Goal: Book appointment/travel/reservation

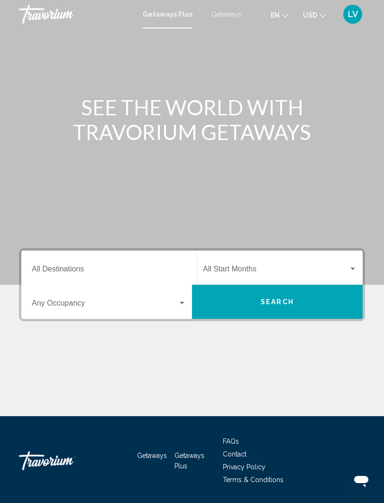
click at [89, 263] on div "Destination All Destinations" at bounding box center [109, 268] width 155 height 30
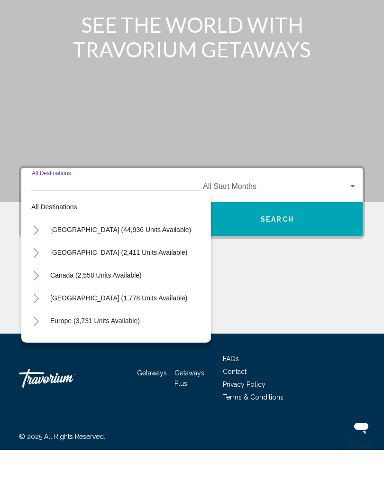
scroll to position [0, 4]
click at [40, 273] on button "Toggle United States (44,936 units available)" at bounding box center [36, 282] width 19 height 19
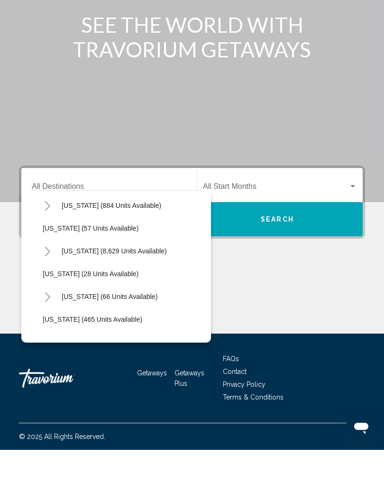
scroll to position [139, 2]
click at [53, 294] on button "Toggle Florida (8,629 units available)" at bounding box center [47, 303] width 19 height 19
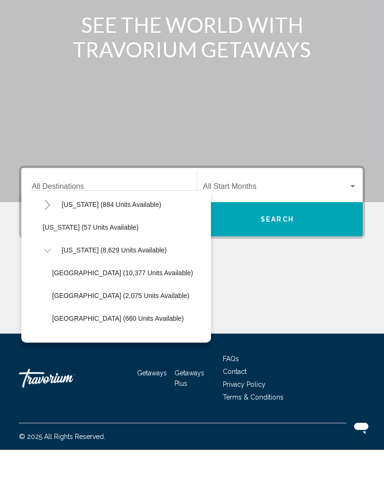
click at [74, 368] on span "[GEOGRAPHIC_DATA] (660 units available)" at bounding box center [118, 372] width 132 height 8
type input "**********"
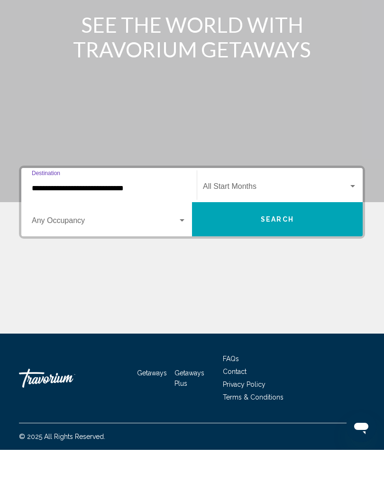
click at [350, 236] on div "Search widget" at bounding box center [353, 240] width 9 height 8
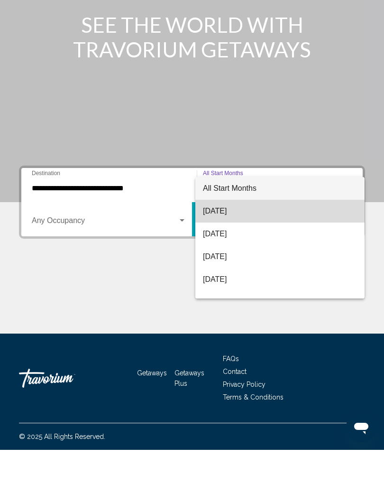
click at [233, 253] on span "[DATE]" at bounding box center [280, 264] width 154 height 23
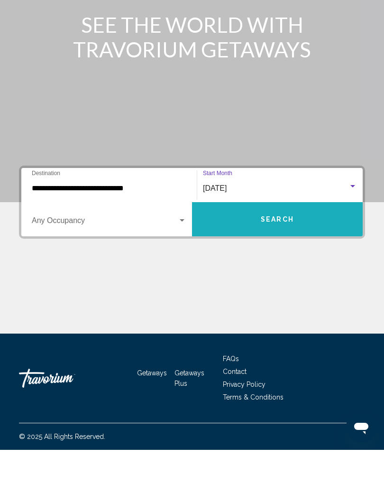
click at [283, 269] on span "Search" at bounding box center [277, 273] width 33 height 8
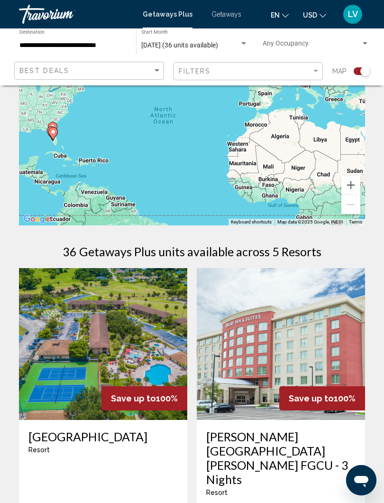
scroll to position [59, 0]
click at [119, 45] on input "**********" at bounding box center [72, 46] width 107 height 8
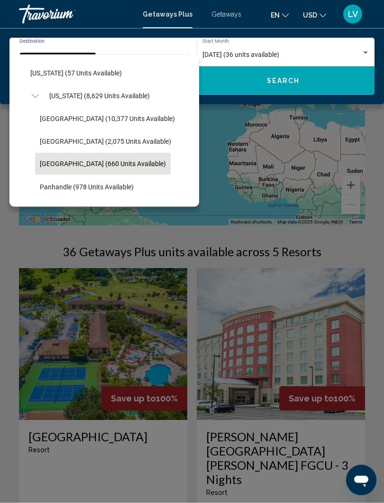
scroll to position [157, 3]
click at [41, 91] on button "Toggle Florida (8,629 units available)" at bounding box center [34, 96] width 19 height 19
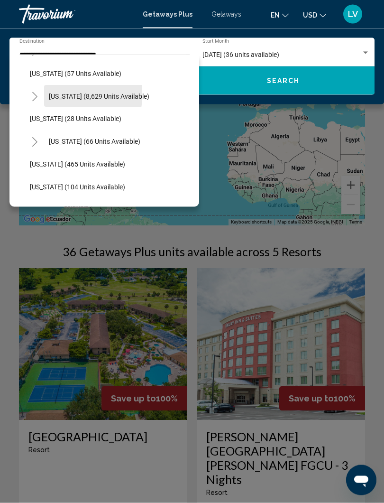
click at [44, 95] on button "[US_STATE] (8,629 units available)" at bounding box center [99, 96] width 110 height 22
type input "**********"
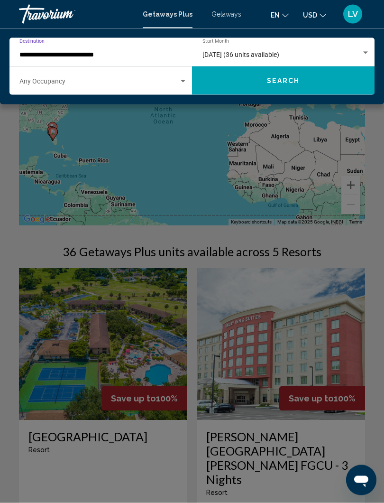
click at [101, 51] on input "**********" at bounding box center [98, 55] width 159 height 8
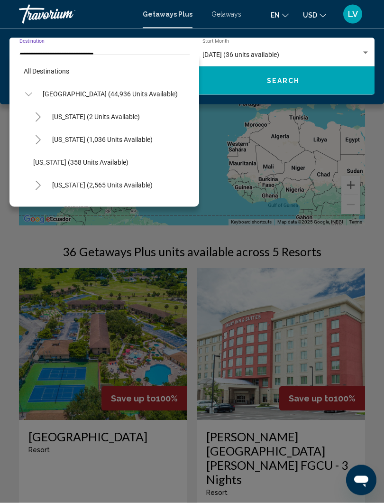
scroll to position [125, 0]
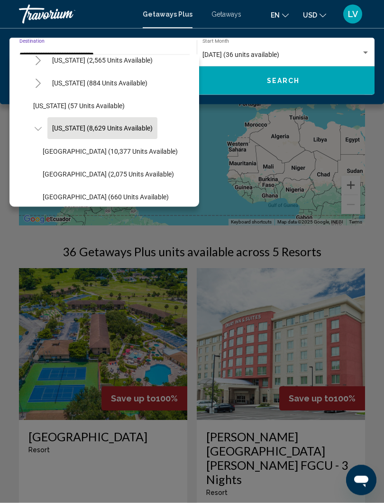
click at [285, 82] on span "Search" at bounding box center [283, 81] width 33 height 8
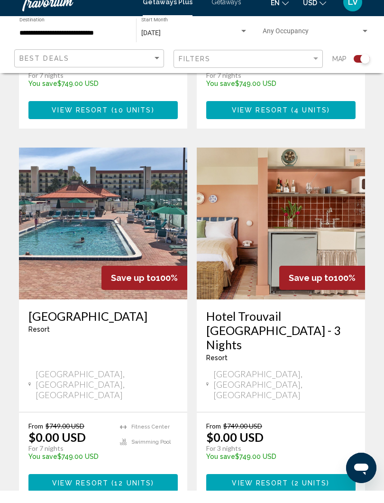
scroll to position [1999, 0]
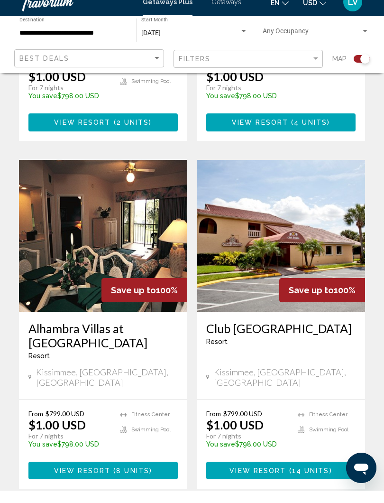
scroll to position [1914, 0]
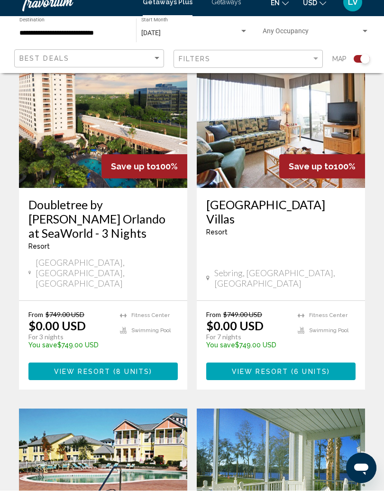
scroll to position [289, 0]
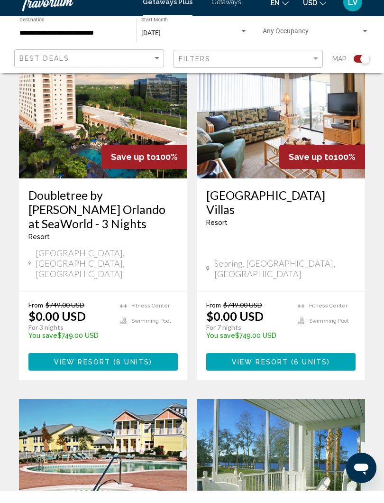
click at [96, 200] on h3 "Doubletree by [PERSON_NAME] Orlando at SeaWorld - 3 Nights" at bounding box center [102, 221] width 149 height 43
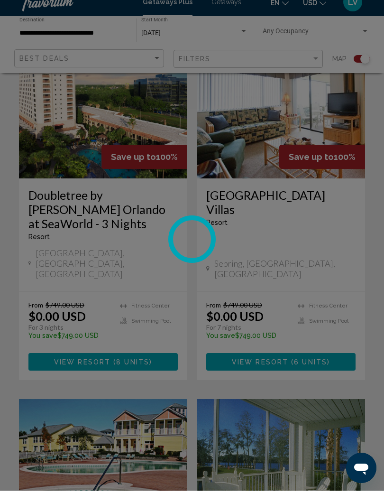
scroll to position [289, 0]
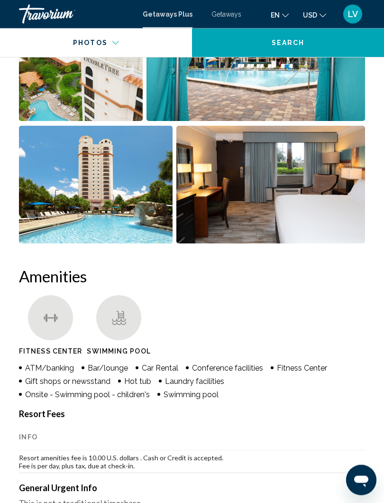
scroll to position [817, 0]
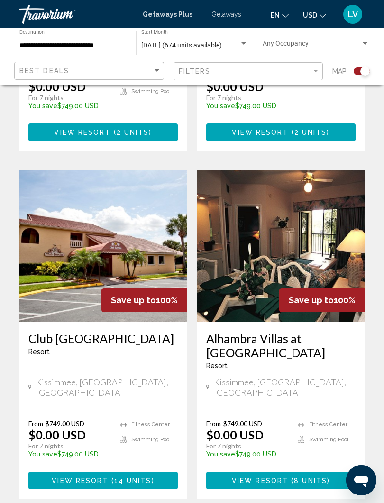
scroll to position [878, 0]
click at [116, 45] on input "**********" at bounding box center [72, 46] width 107 height 8
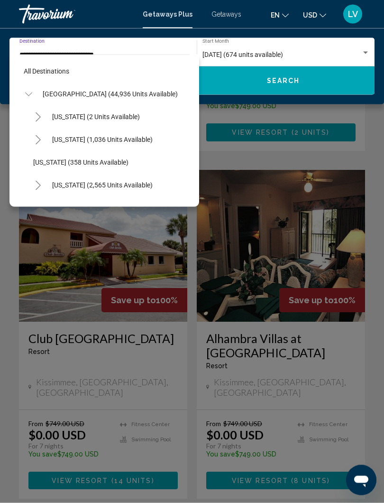
scroll to position [125, 0]
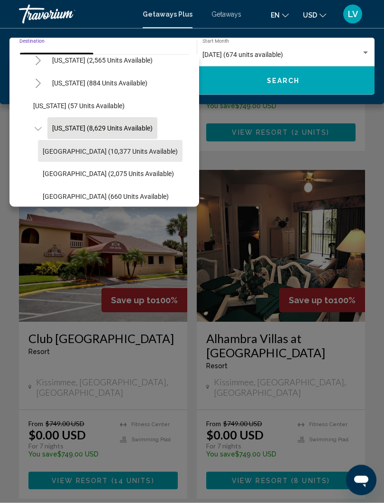
click at [65, 154] on span "[GEOGRAPHIC_DATA] (10,377 units available)" at bounding box center [110, 152] width 135 height 8
type input "**********"
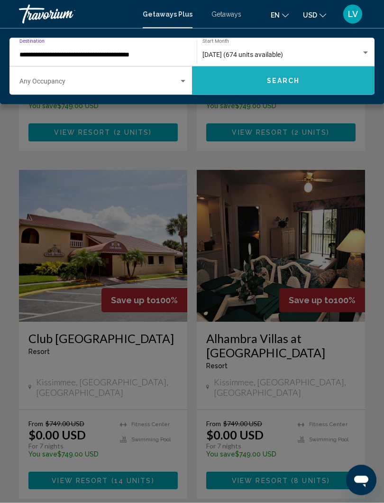
click at [278, 85] on button "Search" at bounding box center [283, 80] width 183 height 28
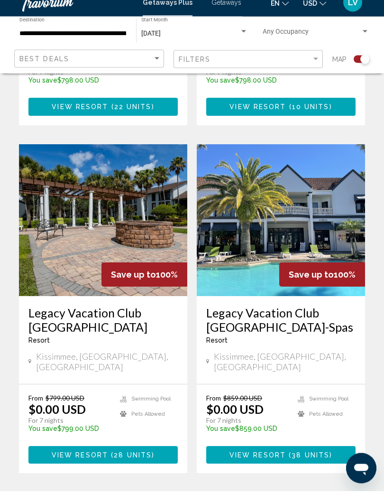
scroll to position [1975, 0]
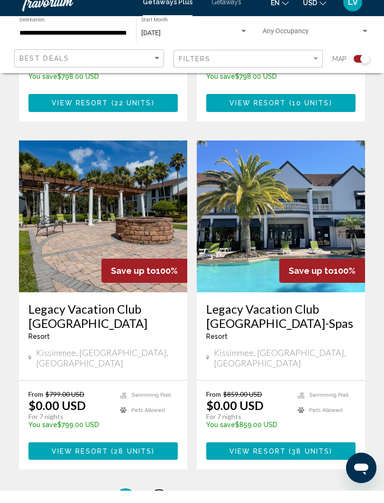
click at [157, 503] on span "2" at bounding box center [159, 510] width 5 height 10
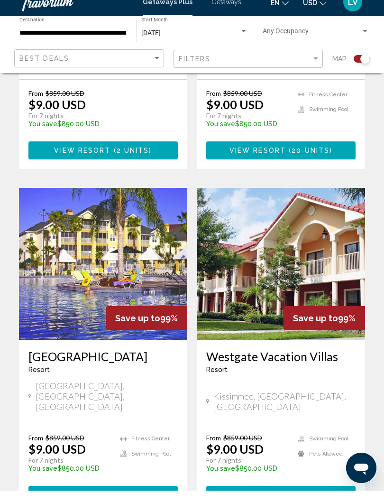
scroll to position [1921, 0]
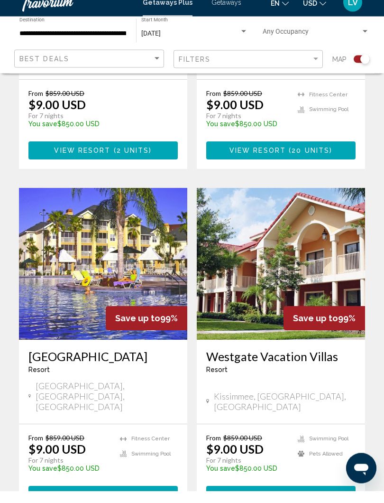
click at [142, 200] on img "Main content" at bounding box center [103, 276] width 168 height 152
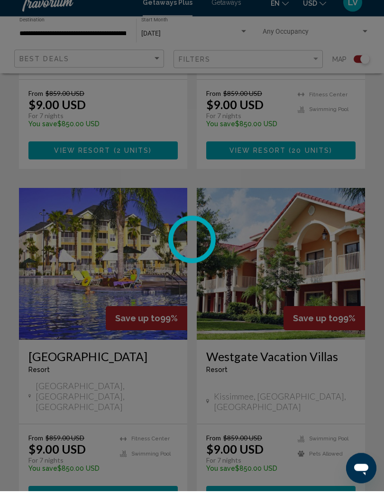
scroll to position [1921, 0]
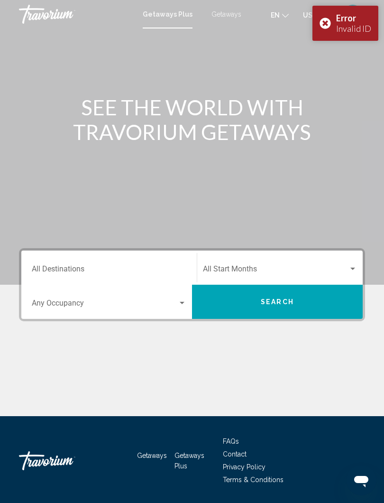
click at [127, 269] on input "Destination All Destinations" at bounding box center [109, 271] width 155 height 9
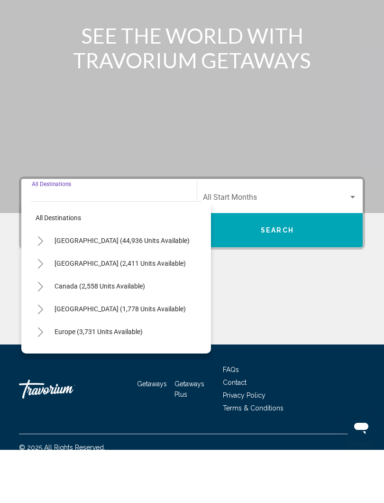
scroll to position [29, 0]
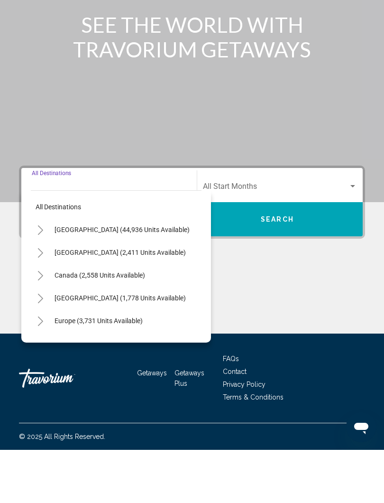
click at [43, 279] on icon "Toggle United States (44,936 units available)" at bounding box center [40, 283] width 7 height 9
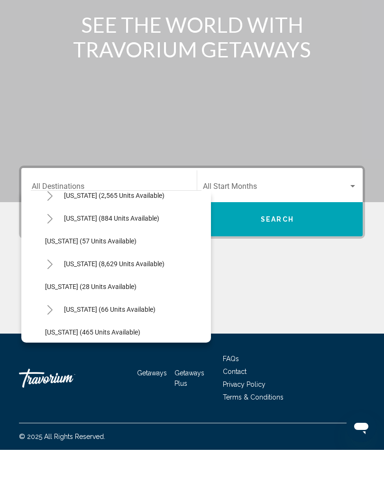
scroll to position [126, 0]
click at [53, 312] on icon "Toggle Florida (8,629 units available)" at bounding box center [50, 316] width 7 height 9
click at [101, 336] on span "[GEOGRAPHIC_DATA] (10,377 units available)" at bounding box center [122, 340] width 135 height 8
type input "**********"
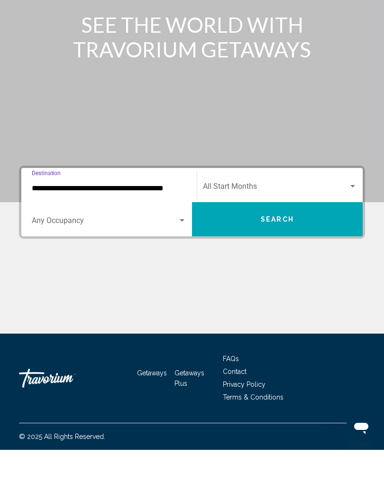
click at [346, 224] on div "Start Month All Start Months" at bounding box center [280, 239] width 154 height 30
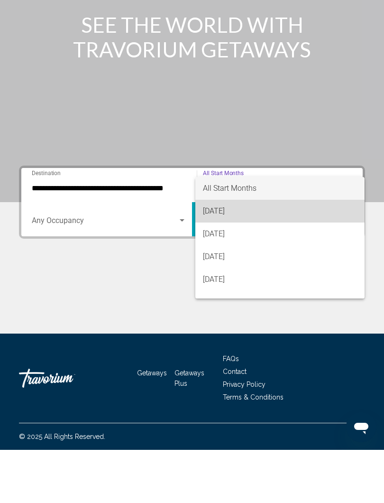
click at [239, 253] on span "[DATE]" at bounding box center [280, 264] width 154 height 23
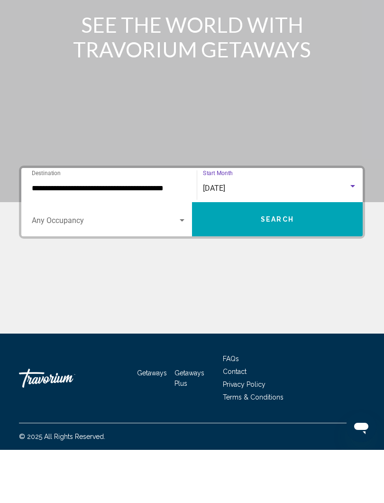
click at [292, 269] on span "Search" at bounding box center [277, 273] width 33 height 8
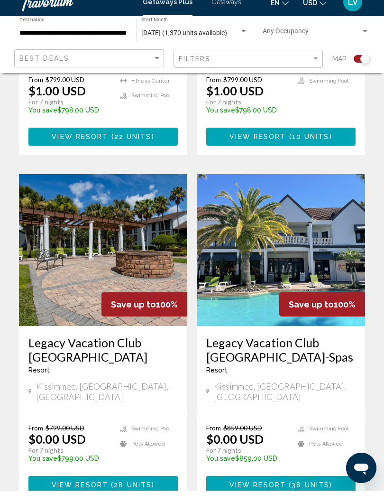
scroll to position [1941, 0]
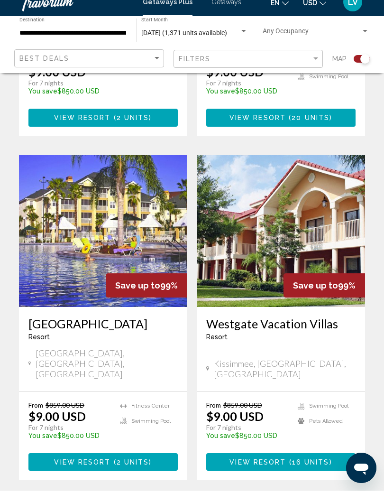
scroll to position [1955, 0]
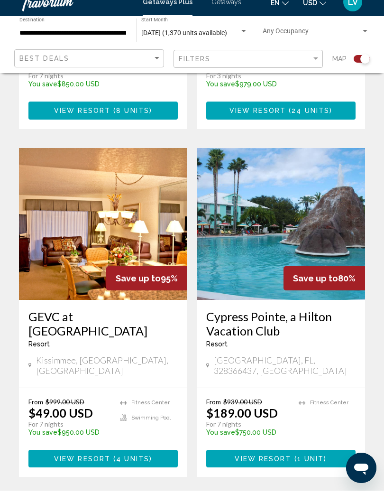
scroll to position [1966, 0]
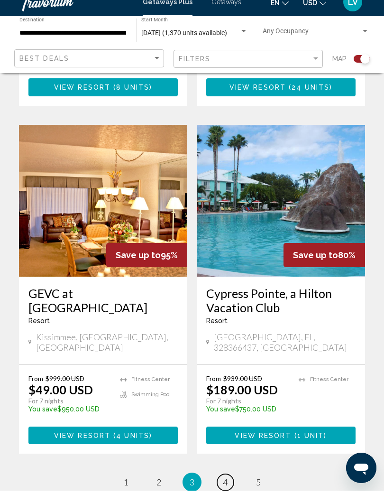
click at [221, 486] on link "page 4" at bounding box center [225, 494] width 17 height 17
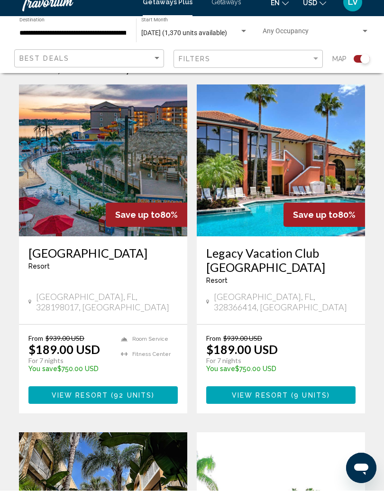
scroll to position [231, 0]
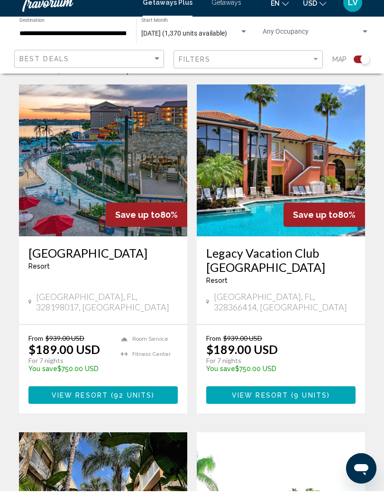
click at [132, 222] on span "Save up to" at bounding box center [137, 227] width 45 height 10
click at [138, 162] on img "Main content" at bounding box center [103, 172] width 168 height 152
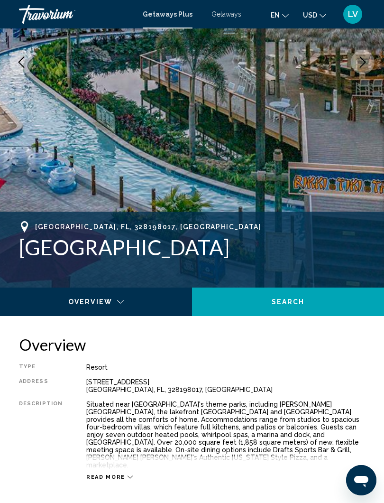
scroll to position [181, 0]
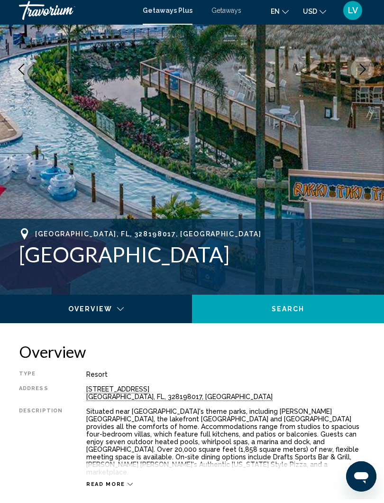
click at [352, 130] on img "Main content" at bounding box center [192, 73] width 384 height 451
click at [357, 72] on icon "Next image" at bounding box center [362, 72] width 11 height 11
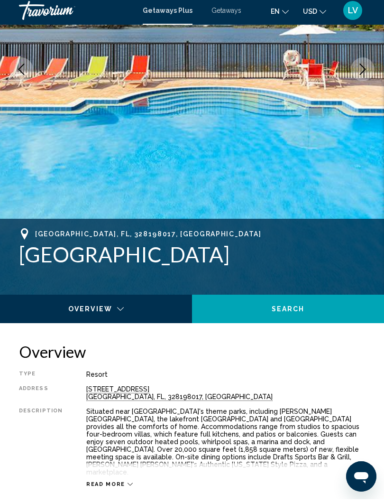
click at [364, 69] on icon "Next image" at bounding box center [362, 72] width 11 height 11
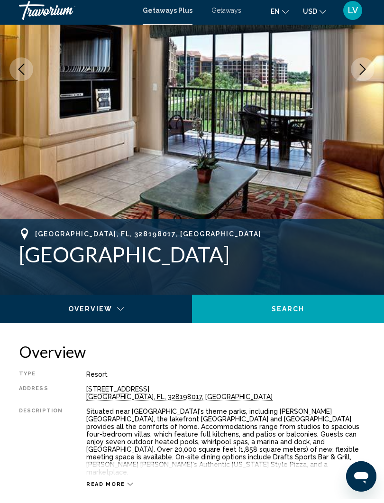
click at [360, 71] on icon "Next image" at bounding box center [362, 72] width 11 height 11
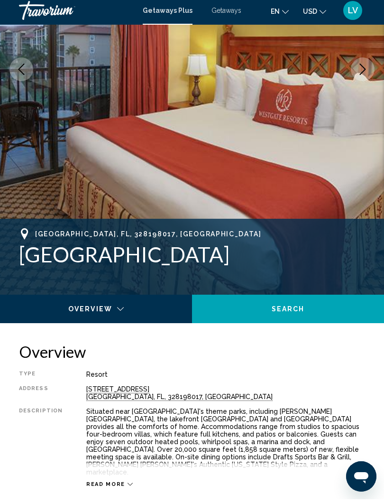
click at [358, 72] on icon "Next image" at bounding box center [362, 72] width 11 height 11
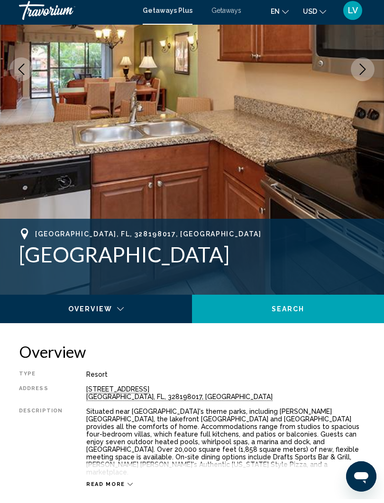
click at [362, 69] on icon "Next image" at bounding box center [362, 72] width 11 height 11
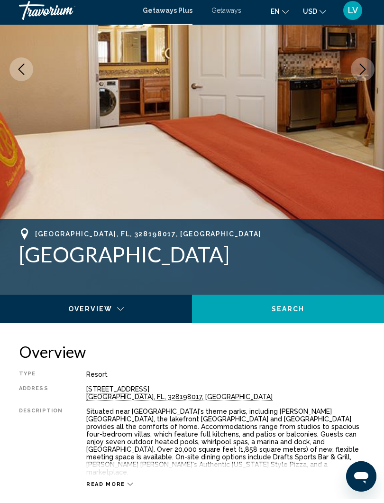
click at [364, 68] on icon "Next image" at bounding box center [362, 72] width 11 height 11
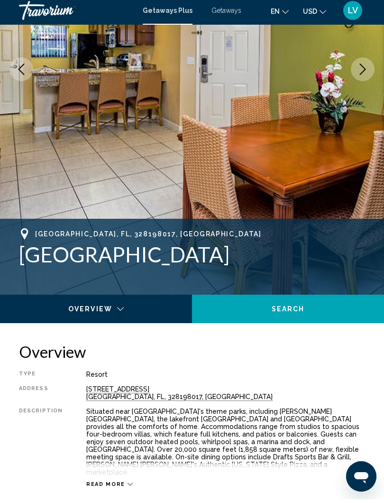
click at [370, 69] on button "Next image" at bounding box center [363, 73] width 24 height 24
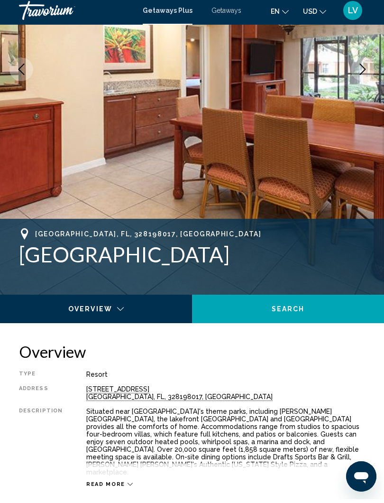
click at [363, 72] on icon "Next image" at bounding box center [363, 72] width 6 height 11
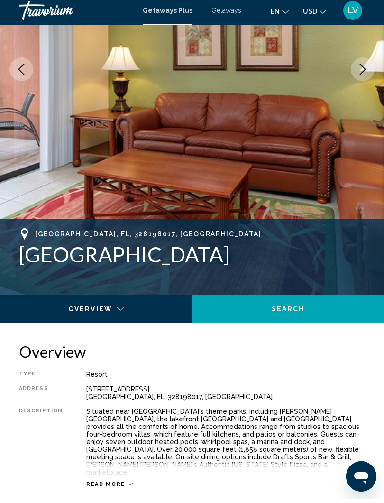
click at [361, 70] on icon "Next image" at bounding box center [362, 72] width 11 height 11
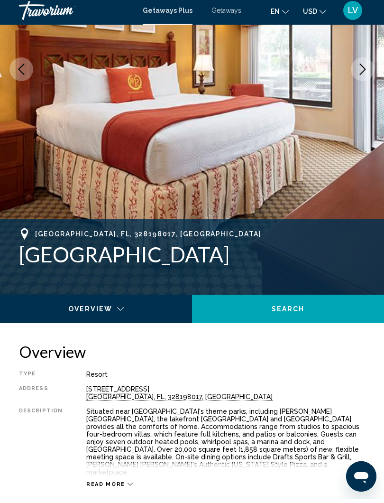
click at [364, 67] on icon "Next image" at bounding box center [363, 72] width 6 height 11
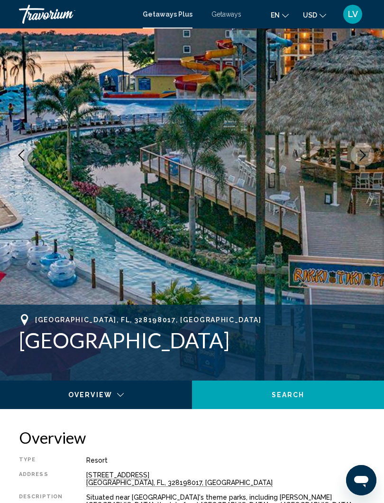
scroll to position [0, 0]
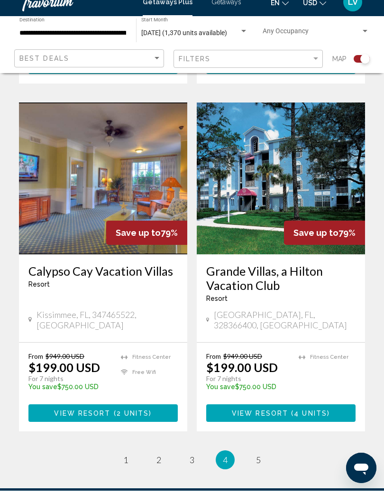
scroll to position [1941, 0]
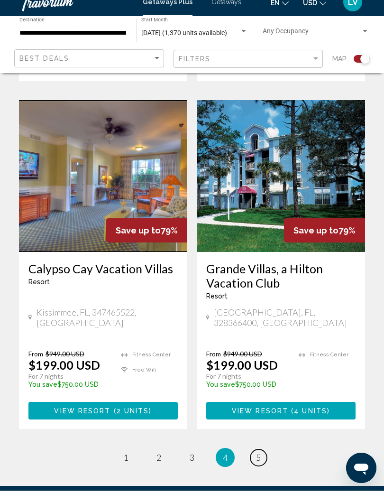
click at [258, 465] on span "5" at bounding box center [258, 470] width 5 height 10
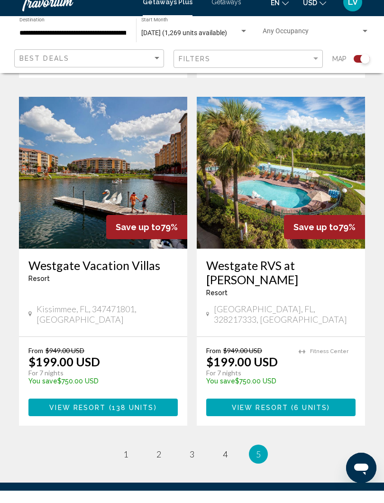
scroll to position [900, 0]
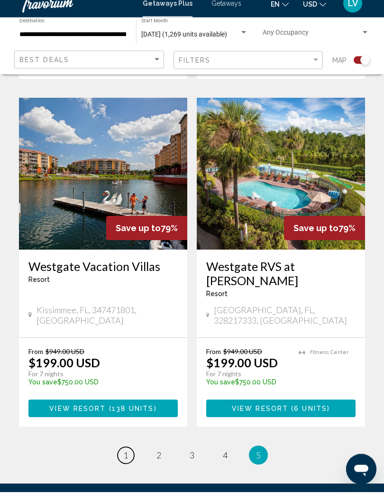
click at [121, 458] on link "page 1" at bounding box center [126, 466] width 17 height 17
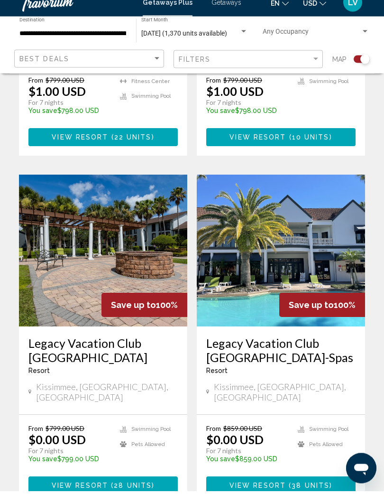
scroll to position [1947, 0]
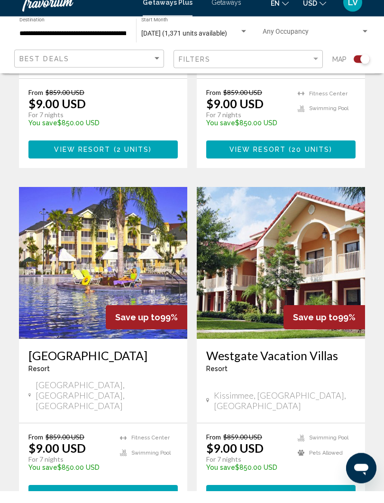
scroll to position [1922, 0]
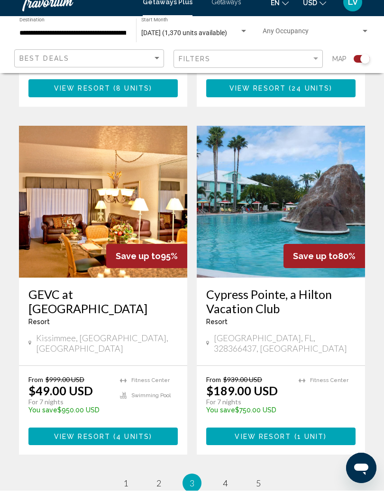
scroll to position [1965, 0]
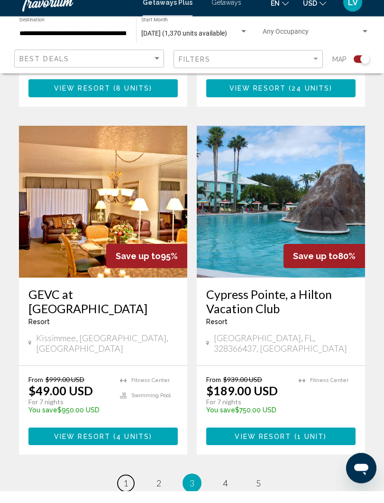
click at [120, 487] on link "page 1" at bounding box center [126, 495] width 17 height 17
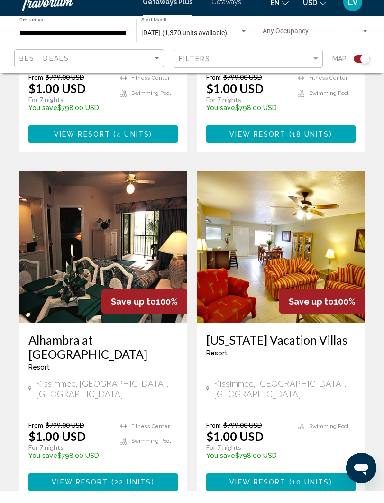
scroll to position [1606, 0]
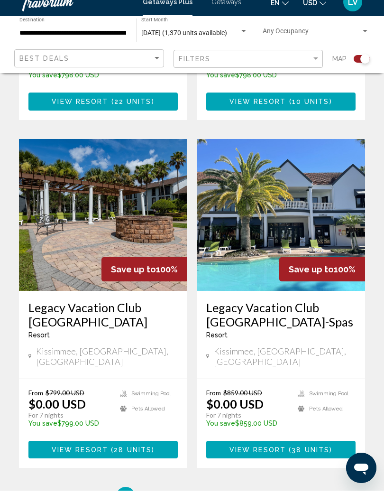
scroll to position [1976, 0]
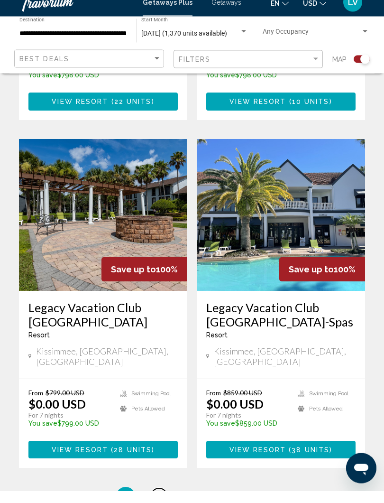
click at [153, 501] on link "page 2" at bounding box center [159, 509] width 17 height 17
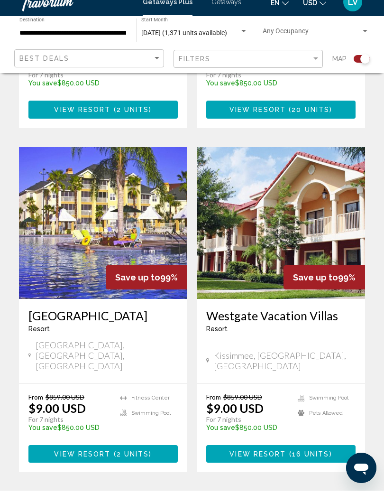
scroll to position [1965, 0]
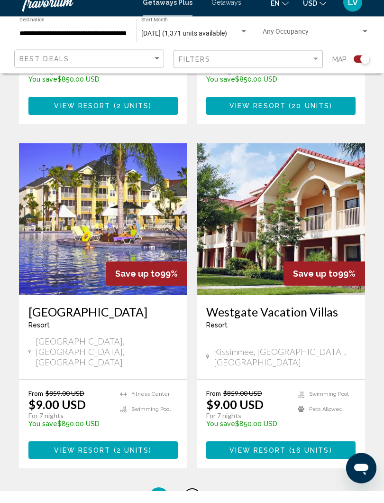
click at [189, 501] on link "page 3" at bounding box center [192, 509] width 17 height 17
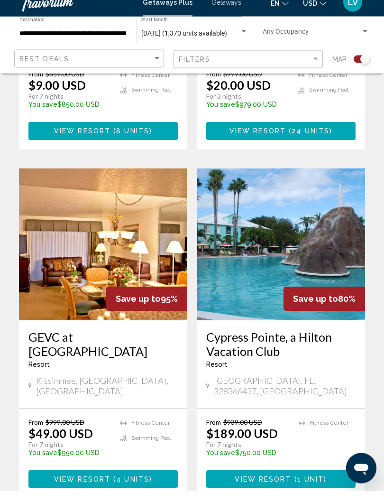
scroll to position [1932, 0]
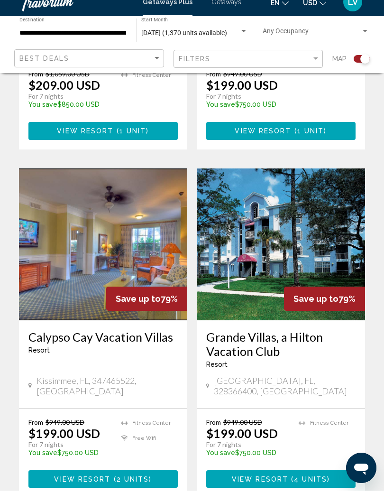
scroll to position [1881, 0]
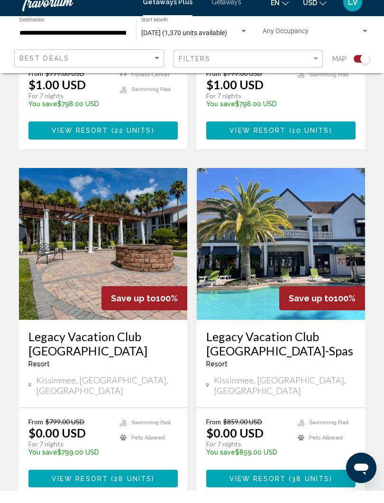
scroll to position [1947, 0]
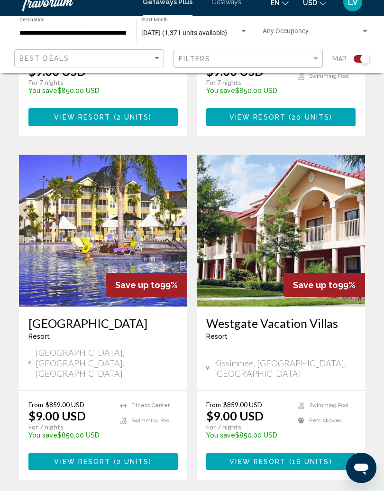
scroll to position [1966, 0]
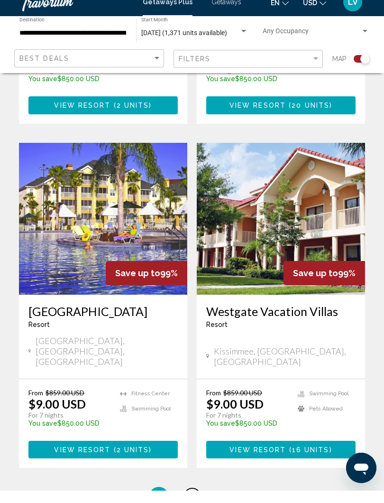
click at [190, 503] on span "3" at bounding box center [192, 509] width 5 height 10
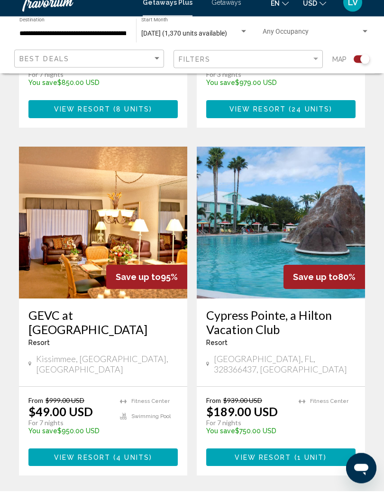
scroll to position [1966, 0]
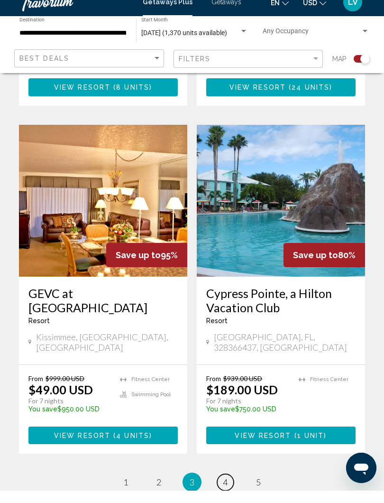
click at [220, 486] on link "page 4" at bounding box center [225, 494] width 17 height 17
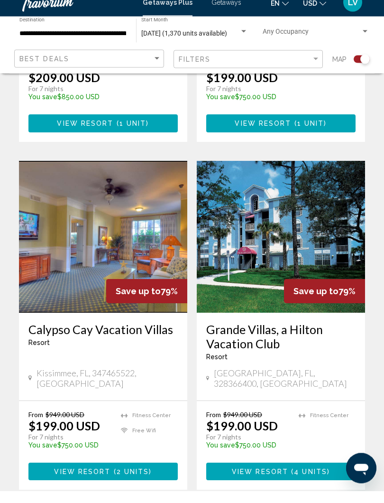
scroll to position [1881, 0]
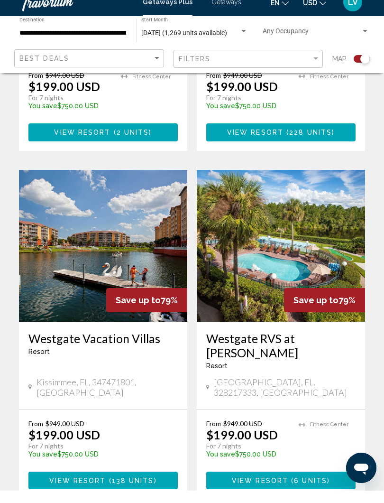
scroll to position [830, 0]
